Goal: Check status: Check status

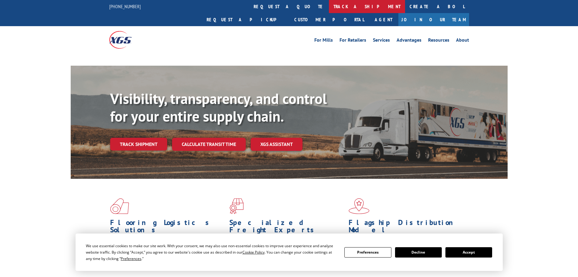
click at [329, 3] on link "track a shipment" at bounding box center [367, 6] width 76 height 13
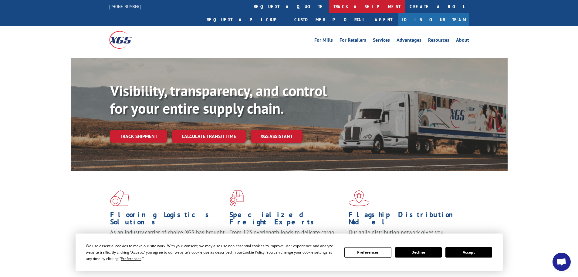
click at [329, 9] on link "track a shipment" at bounding box center [367, 6] width 76 height 13
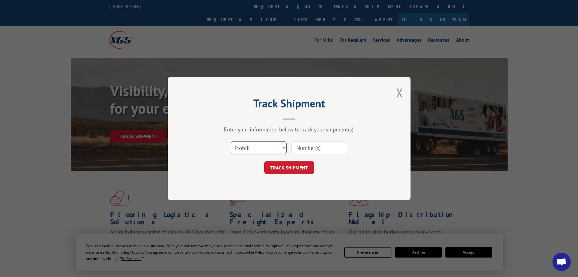
click at [247, 144] on select "Select category... Probill BOL PO" at bounding box center [259, 147] width 56 height 13
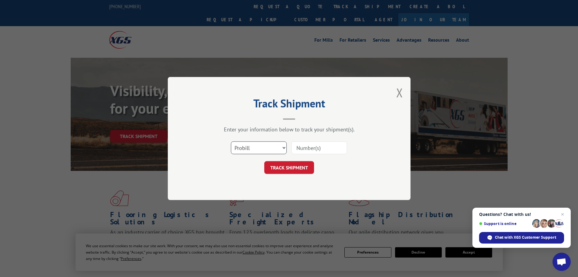
select select "po"
click at [231, 141] on select "Select category... Probill BOL PO" at bounding box center [259, 147] width 56 height 13
click at [301, 149] on input at bounding box center [319, 147] width 56 height 13
paste input "10543710"
type input "10543710"
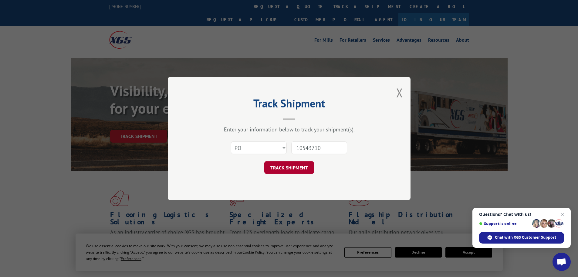
click at [280, 171] on button "TRACK SHIPMENT" at bounding box center [289, 167] width 50 height 13
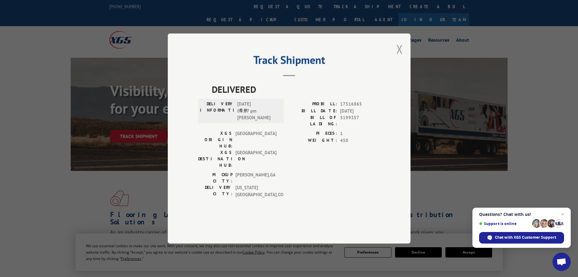
click at [402, 57] on button "Close modal" at bounding box center [399, 49] width 7 height 16
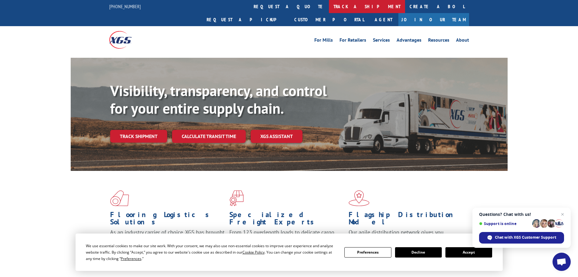
click at [329, 2] on link "track a shipment" at bounding box center [367, 6] width 76 height 13
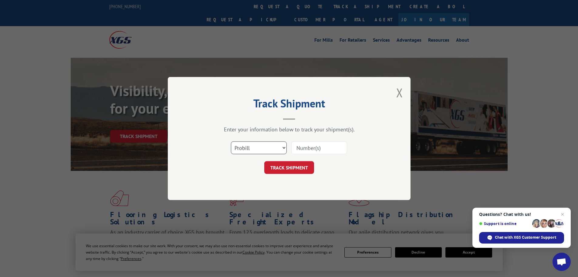
click at [243, 145] on select "Select category... Probill BOL PO" at bounding box center [259, 147] width 56 height 13
select select "po"
click at [231, 141] on select "Select category... Probill BOL PO" at bounding box center [259, 147] width 56 height 13
click at [309, 148] on input at bounding box center [319, 147] width 56 height 13
paste input "10543779"
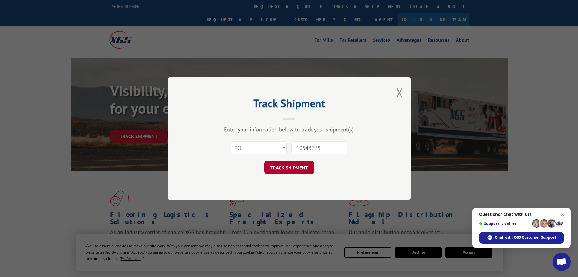
type input "10543779"
click at [279, 168] on button "TRACK SHIPMENT" at bounding box center [289, 167] width 50 height 13
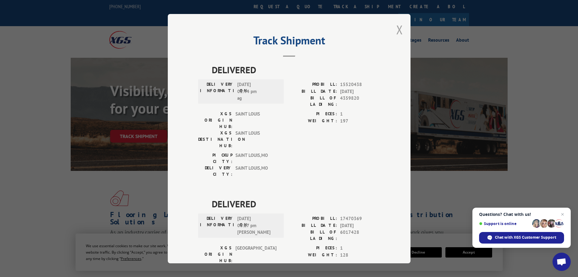
click at [399, 29] on button "Close modal" at bounding box center [399, 30] width 7 height 16
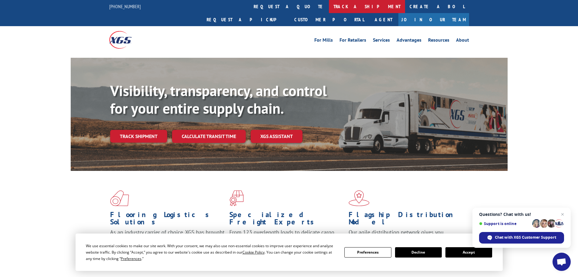
click at [329, 7] on link "track a shipment" at bounding box center [367, 6] width 76 height 13
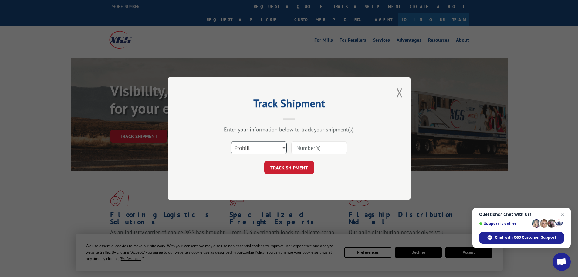
drag, startPoint x: 240, startPoint y: 147, endPoint x: 241, endPoint y: 152, distance: 4.9
click at [240, 147] on select "Select category... Probill BOL PO" at bounding box center [259, 147] width 56 height 13
select select "po"
click at [231, 141] on select "Select category... Probill BOL PO" at bounding box center [259, 147] width 56 height 13
click at [302, 146] on input at bounding box center [319, 147] width 56 height 13
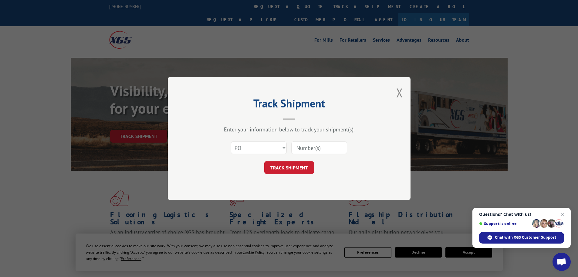
paste input "10543807"
type input "10543807"
click at [291, 164] on button "TRACK SHIPMENT" at bounding box center [289, 167] width 50 height 13
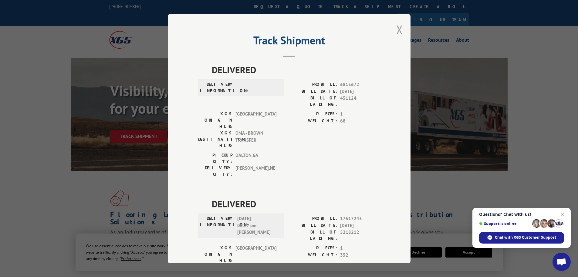
click at [398, 29] on button "Close modal" at bounding box center [399, 30] width 7 height 16
